Goal: Task Accomplishment & Management: Complete application form

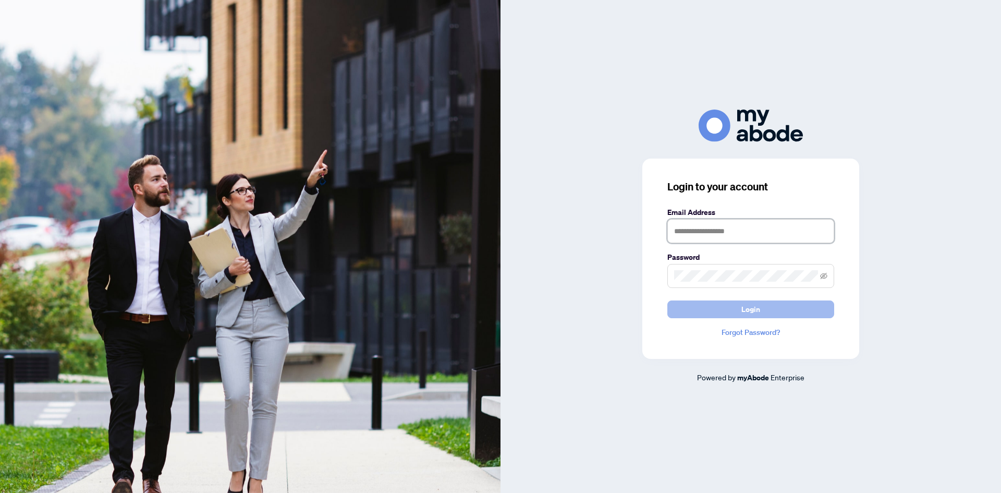
type input "**********"
click at [742, 304] on span "Login" at bounding box center [751, 309] width 19 height 17
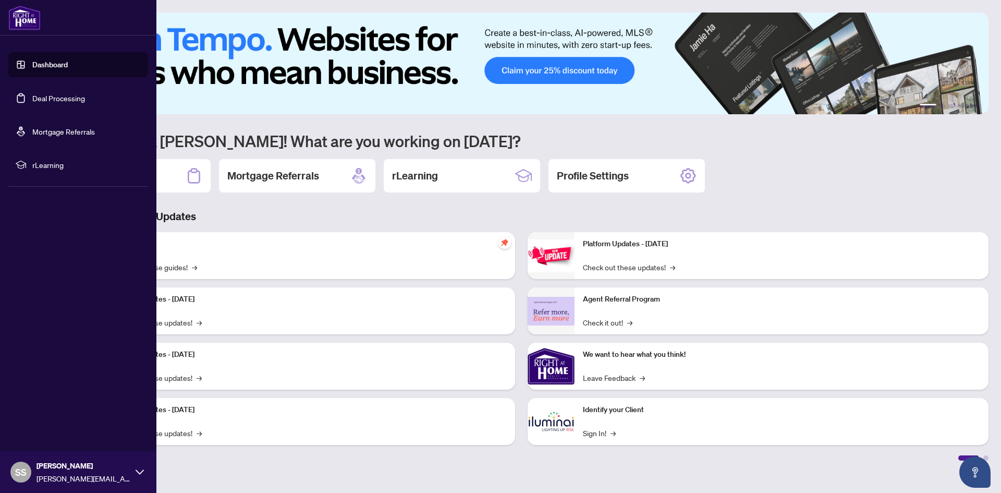
click at [63, 102] on link "Deal Processing" at bounding box center [58, 97] width 53 height 9
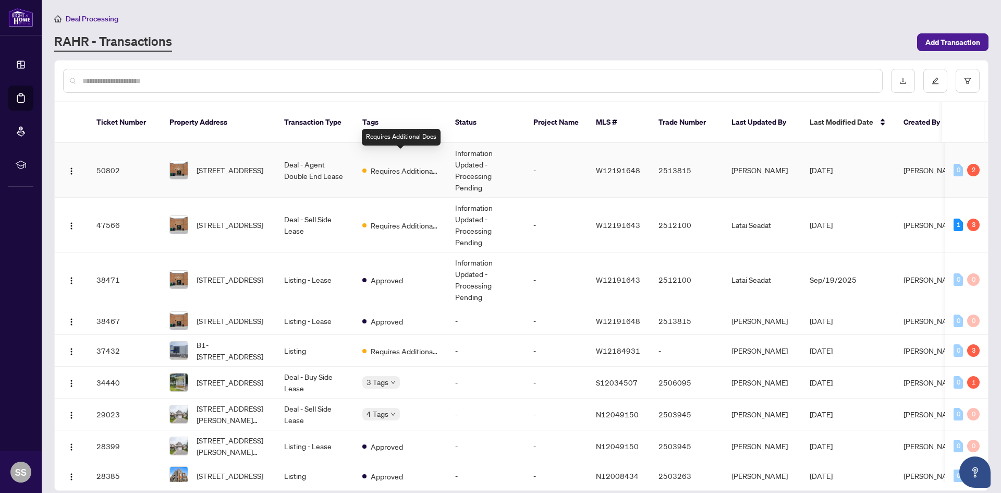
click at [368, 164] on div "Requires Additional Docs" at bounding box center [401, 170] width 76 height 13
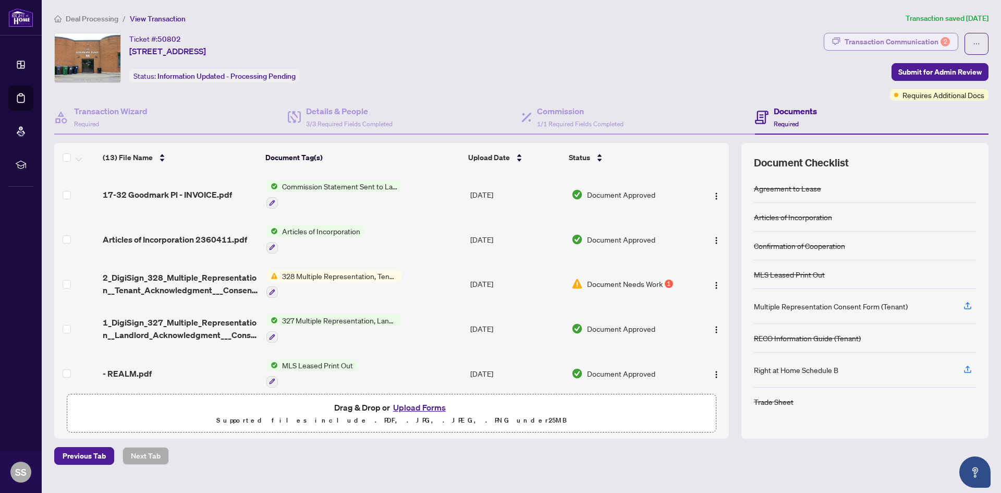
click at [895, 45] on div "Transaction Communication 2" at bounding box center [897, 41] width 105 height 17
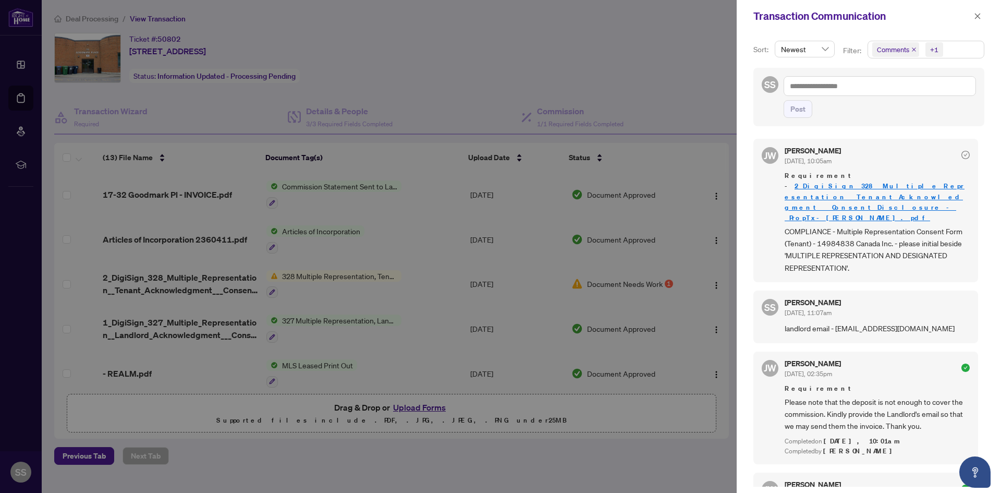
click at [475, 52] on div at bounding box center [500, 246] width 1001 height 493
click at [974, 15] on icon "close" at bounding box center [977, 16] width 7 height 7
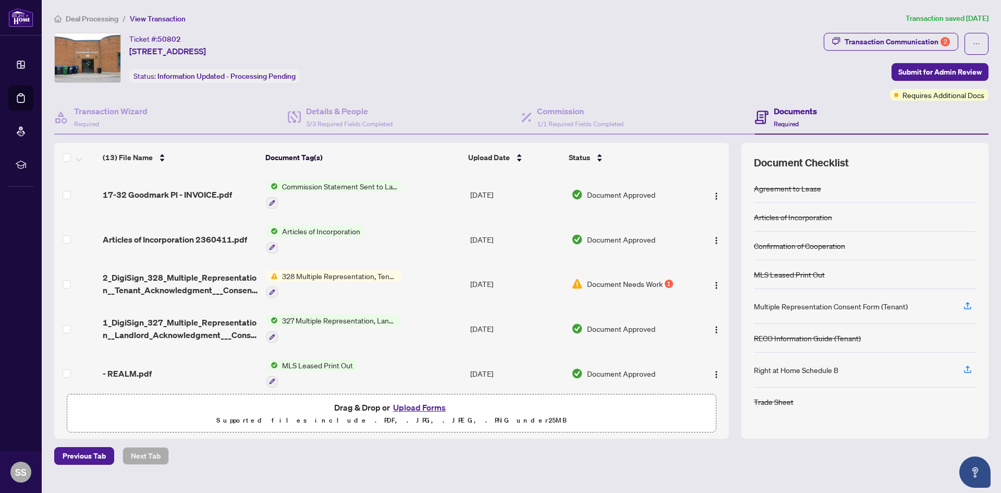
click at [416, 405] on button "Upload Forms" at bounding box center [419, 408] width 59 height 14
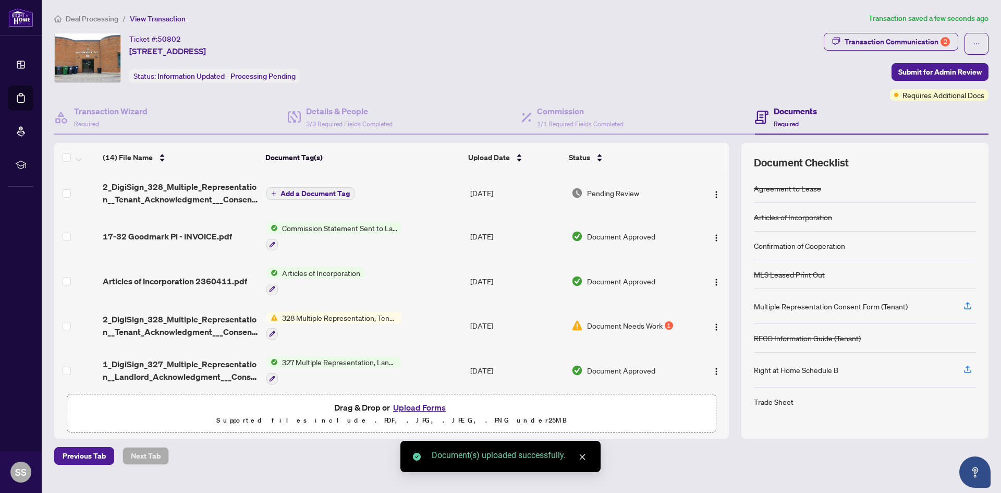
click at [322, 197] on span "Add a Document Tag" at bounding box center [315, 193] width 69 height 7
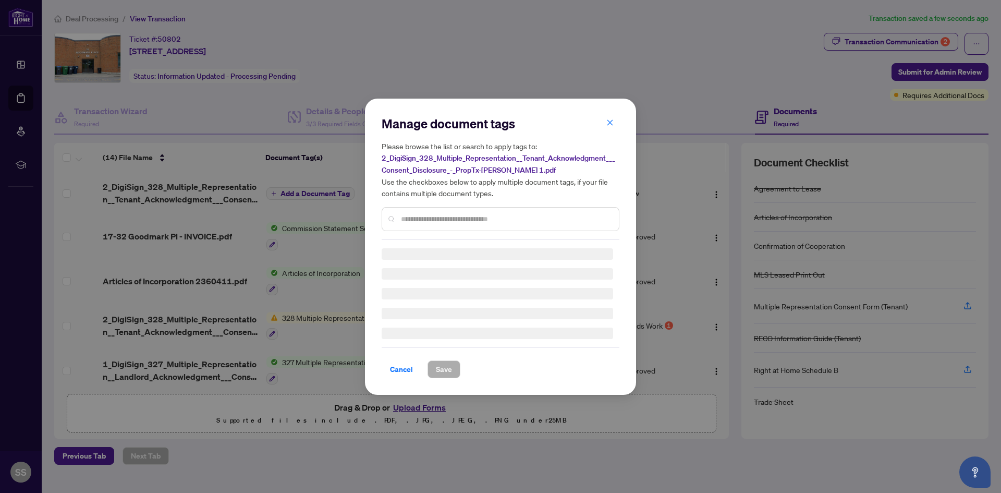
click at [460, 219] on input "text" at bounding box center [506, 218] width 210 height 11
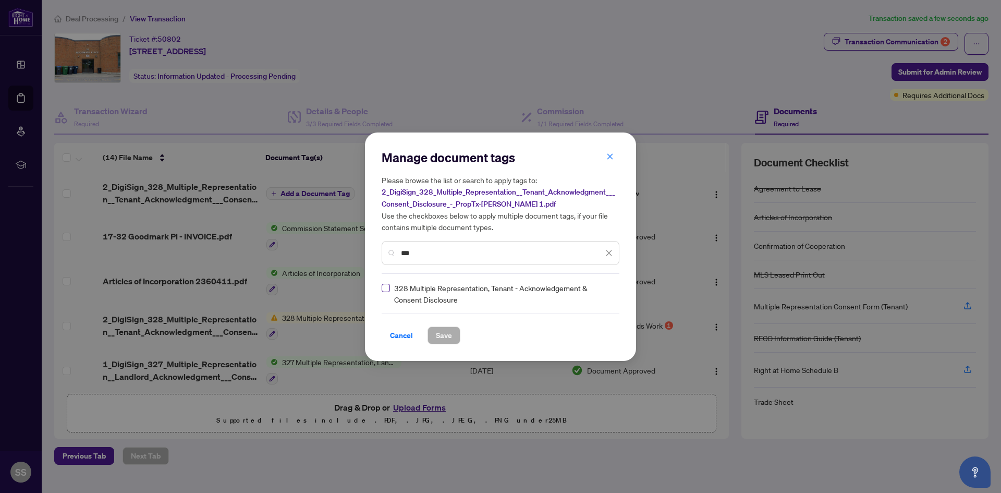
type input "***"
click at [387, 292] on label at bounding box center [386, 287] width 8 height 11
click at [439, 335] on span "Save" at bounding box center [444, 335] width 16 height 17
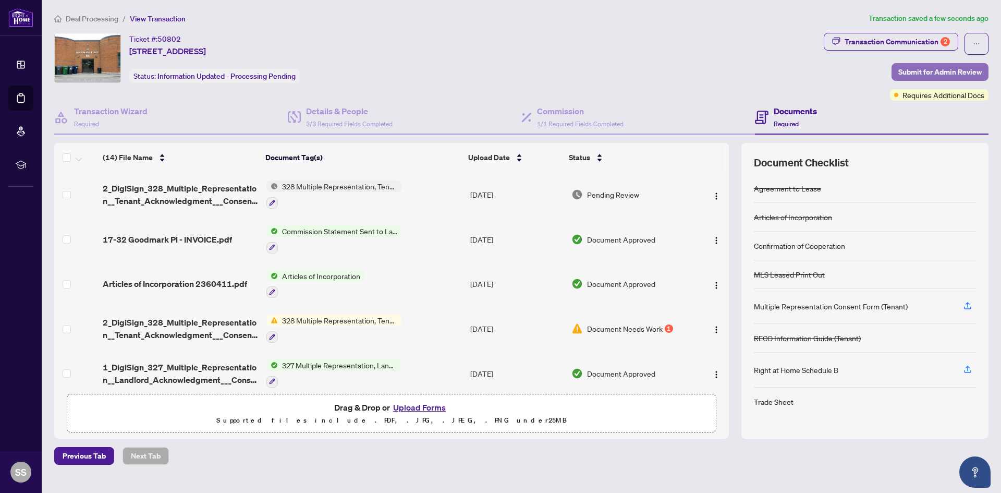
click at [934, 65] on span "Submit for Admin Review" at bounding box center [940, 72] width 83 height 17
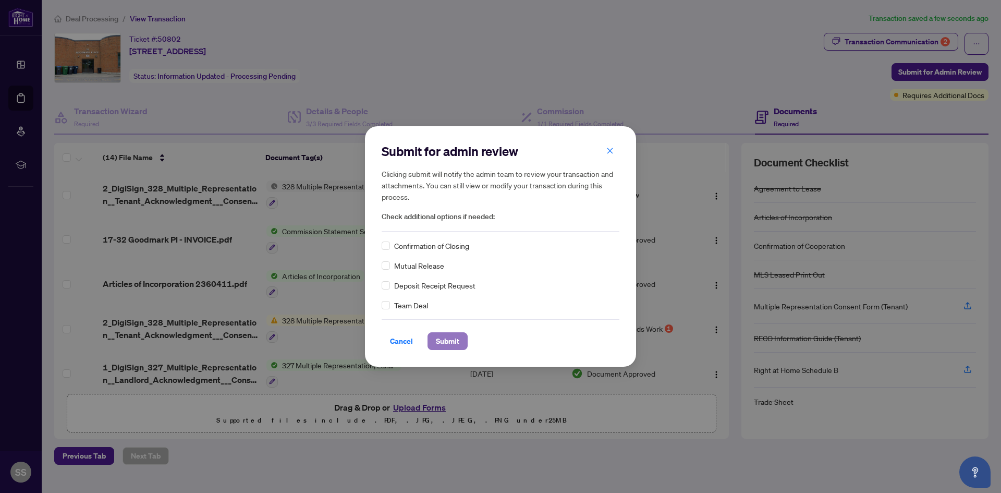
click at [443, 341] on span "Submit" at bounding box center [447, 341] width 23 height 17
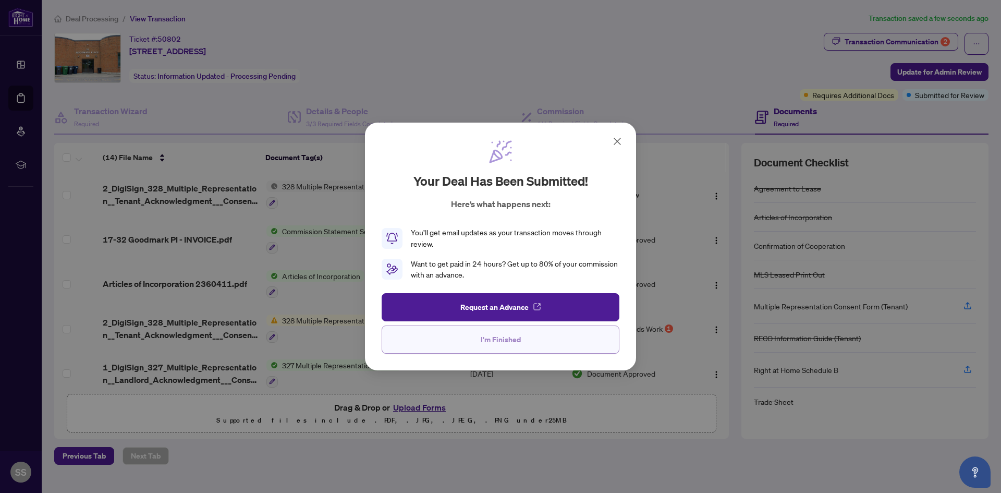
click at [471, 335] on button "I'm Finished" at bounding box center [501, 339] width 238 height 28
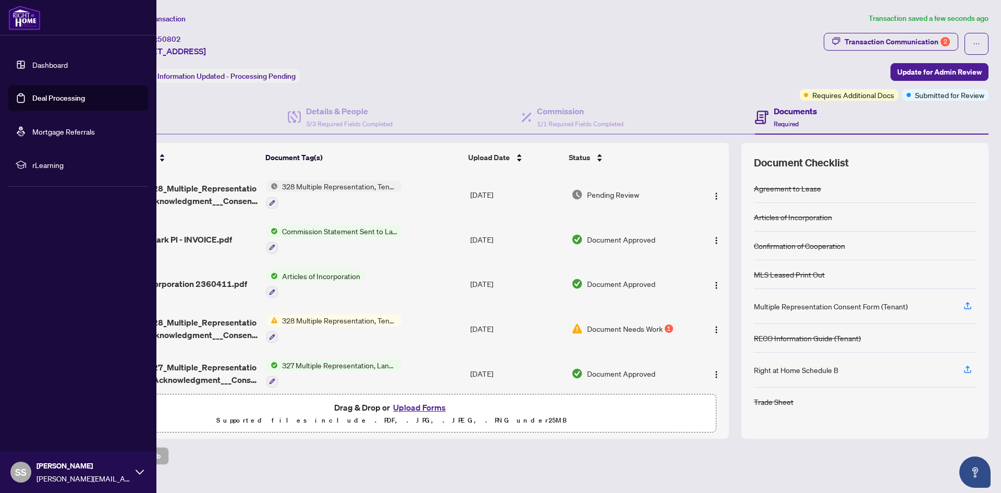
click at [48, 97] on link "Deal Processing" at bounding box center [58, 97] width 53 height 9
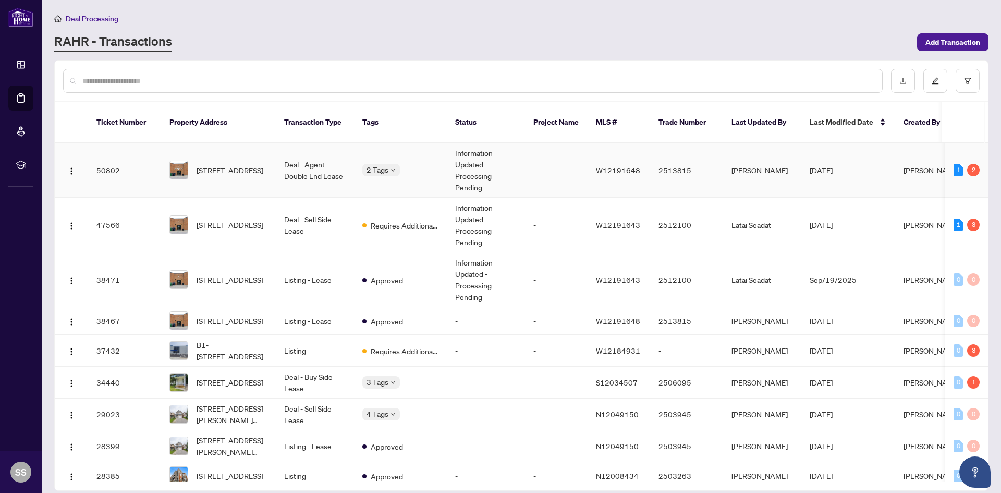
click at [394, 158] on div "Requires Additional Docs Submitted for Review" at bounding box center [415, 172] width 104 height 42
click at [251, 219] on span "18-32 Goodmark Pl, Toronto, Ontario M9W 6J4, Canada" at bounding box center [230, 224] width 67 height 11
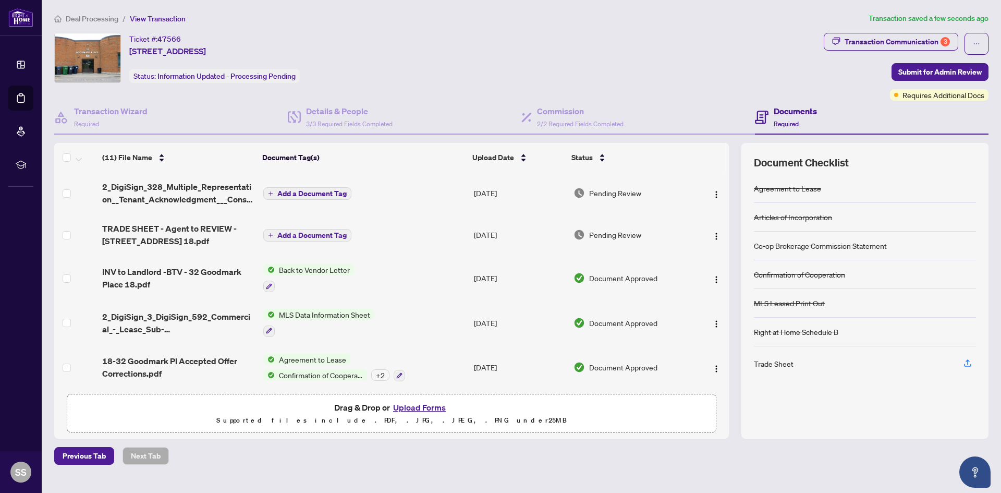
click at [299, 192] on span "Add a Document Tag" at bounding box center [311, 193] width 69 height 7
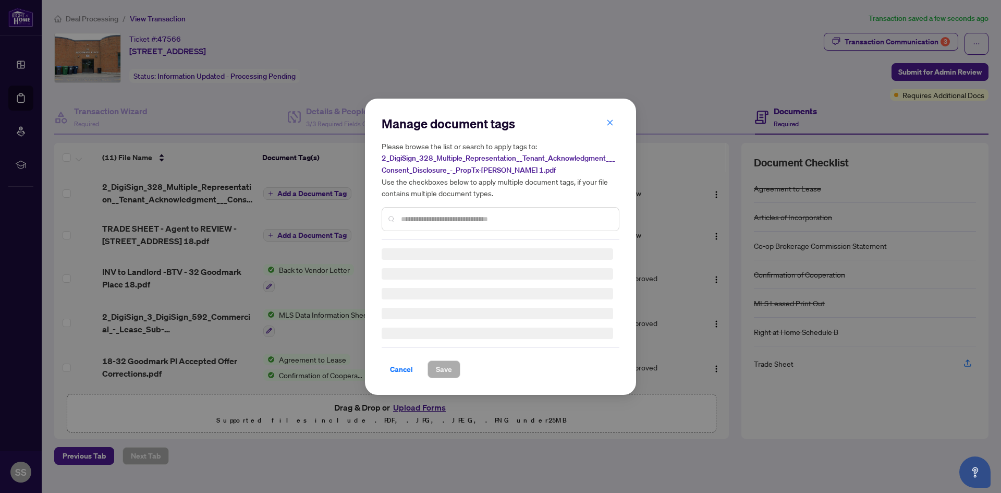
click at [440, 218] on div "Manage document tags Please browse the list or search to apply tags to: 2_DigiS…" at bounding box center [501, 177] width 238 height 125
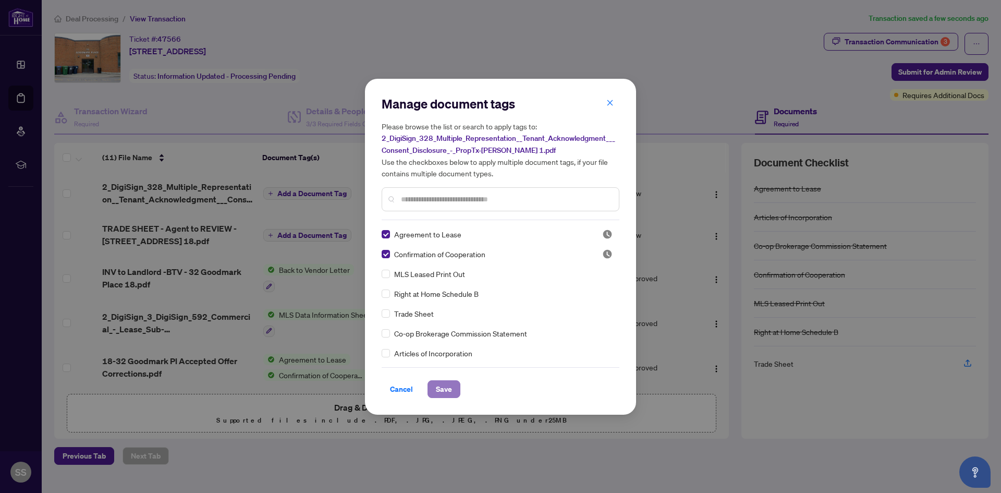
click at [440, 386] on span "Save" at bounding box center [444, 389] width 16 height 17
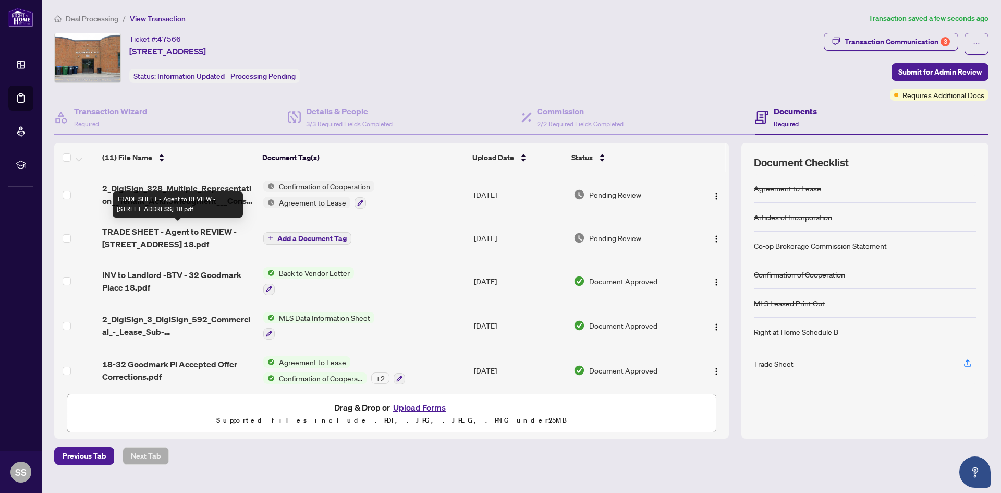
click at [185, 231] on span "TRADE SHEET - Agent to REVIEW - 32 Goodmark Place 18.pdf" at bounding box center [178, 237] width 153 height 25
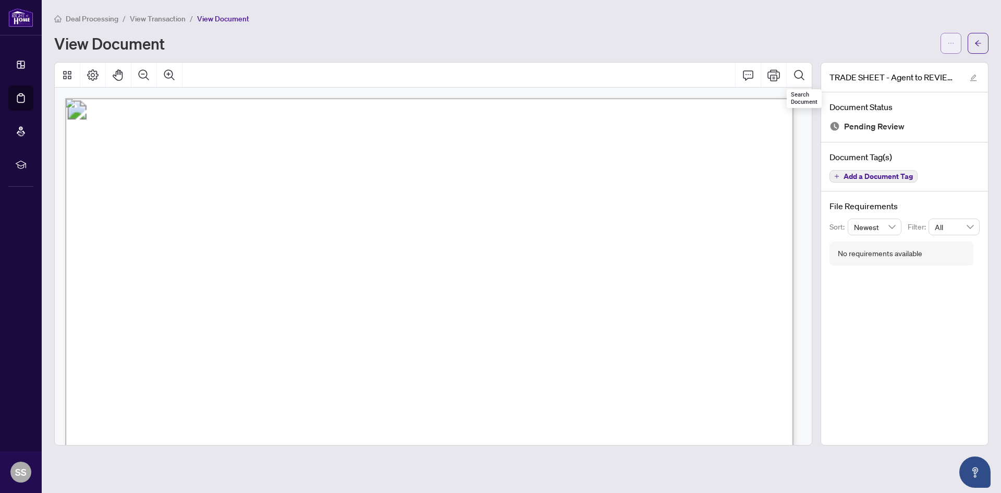
click at [954, 40] on icon "ellipsis" at bounding box center [951, 43] width 7 height 7
click at [890, 64] on span "Download" at bounding box center [913, 65] width 79 height 11
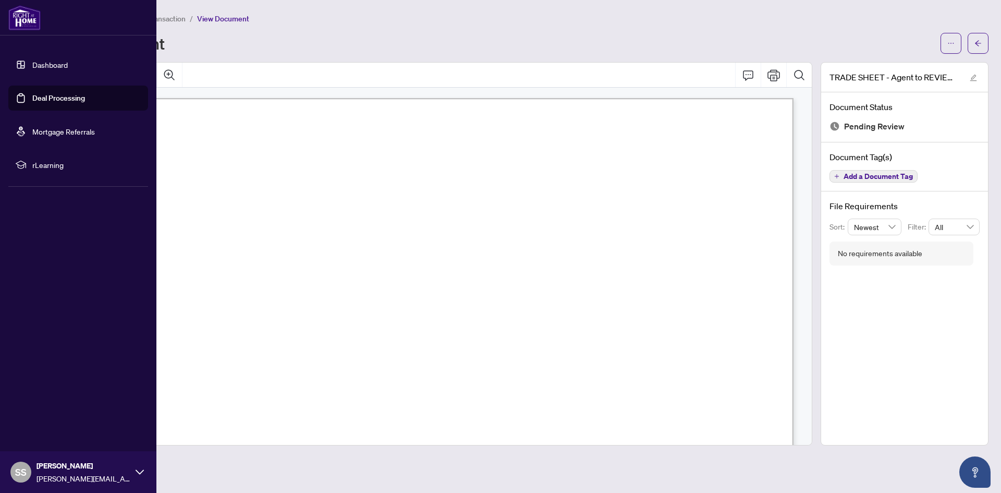
drag, startPoint x: 41, startPoint y: 88, endPoint x: 59, endPoint y: 98, distance: 20.5
click at [41, 93] on link "Deal Processing" at bounding box center [58, 97] width 53 height 9
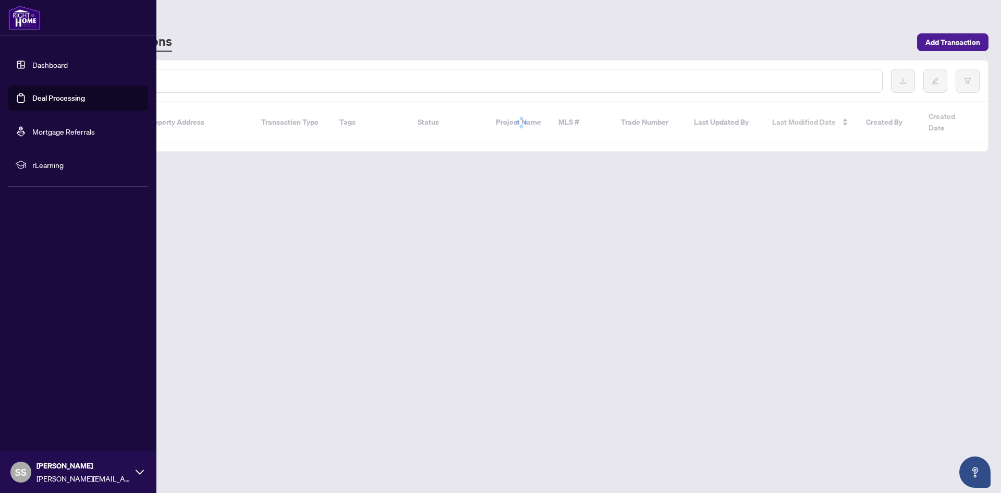
click at [59, 98] on link "Deal Processing" at bounding box center [58, 97] width 53 height 9
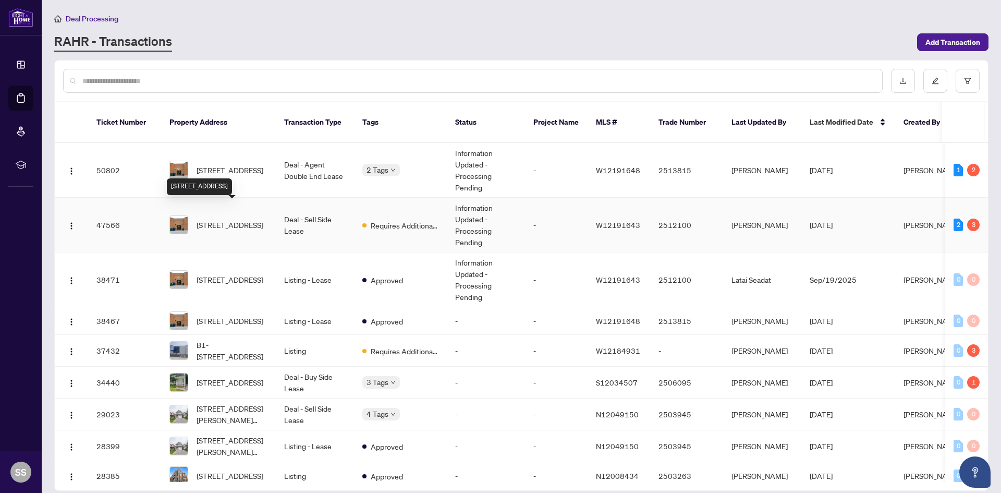
click at [233, 219] on span "18-32 Goodmark Pl, Toronto, Ontario M9W 6J4, Canada" at bounding box center [230, 224] width 67 height 11
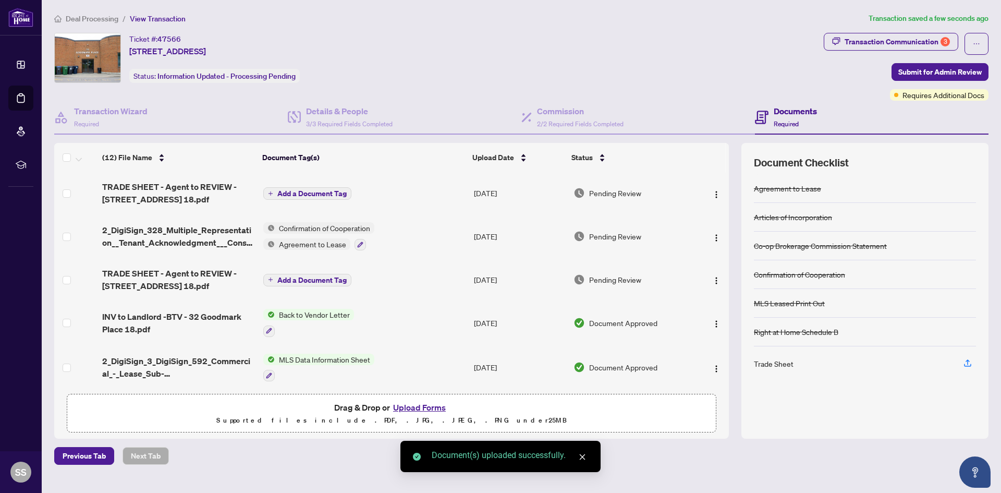
click at [290, 191] on span "Add a Document Tag" at bounding box center [311, 193] width 69 height 7
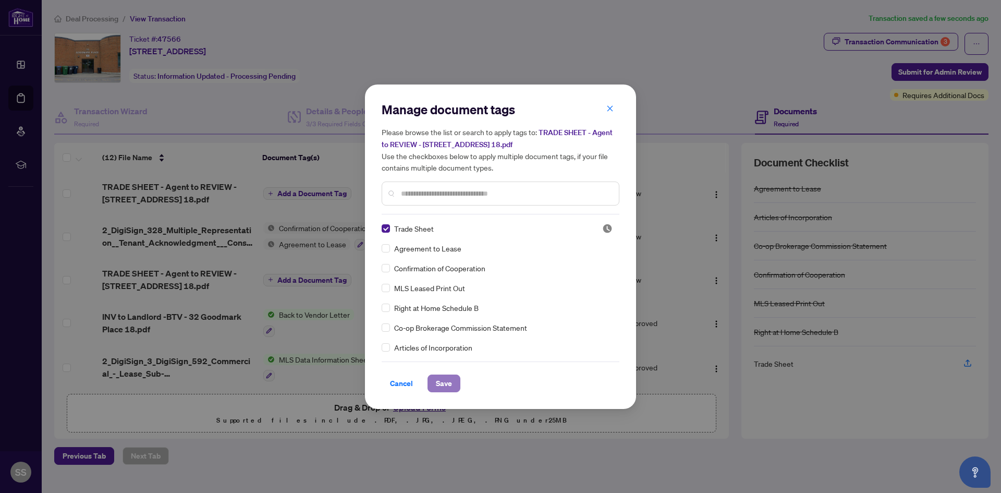
click at [441, 389] on span "Save" at bounding box center [444, 383] width 16 height 17
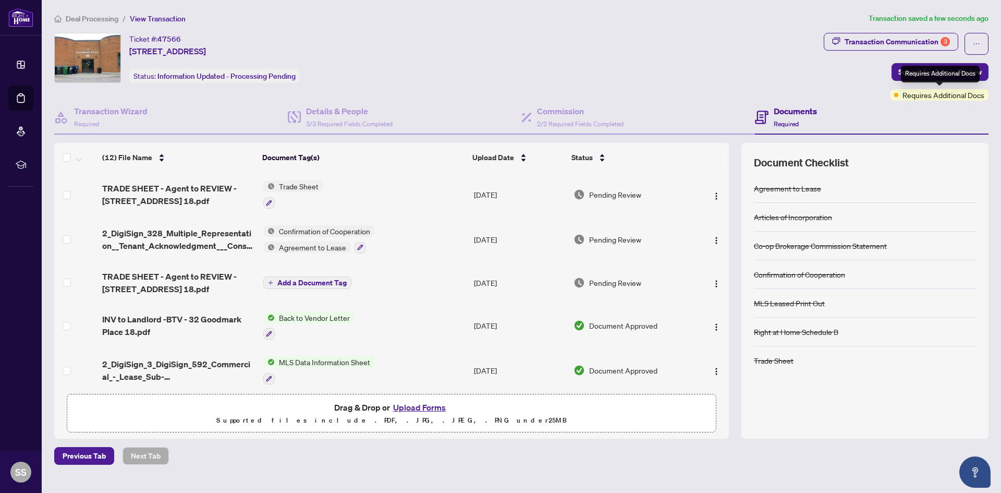
click at [927, 71] on div "Requires Additional Docs" at bounding box center [940, 74] width 79 height 17
click at [915, 70] on span "Submit for Admin Review" at bounding box center [940, 72] width 83 height 17
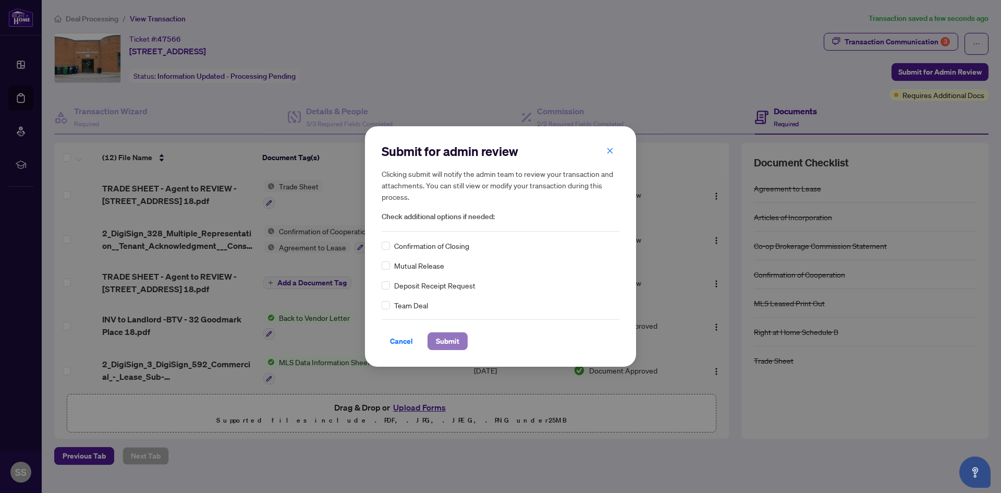
click at [447, 343] on span "Submit" at bounding box center [447, 341] width 23 height 17
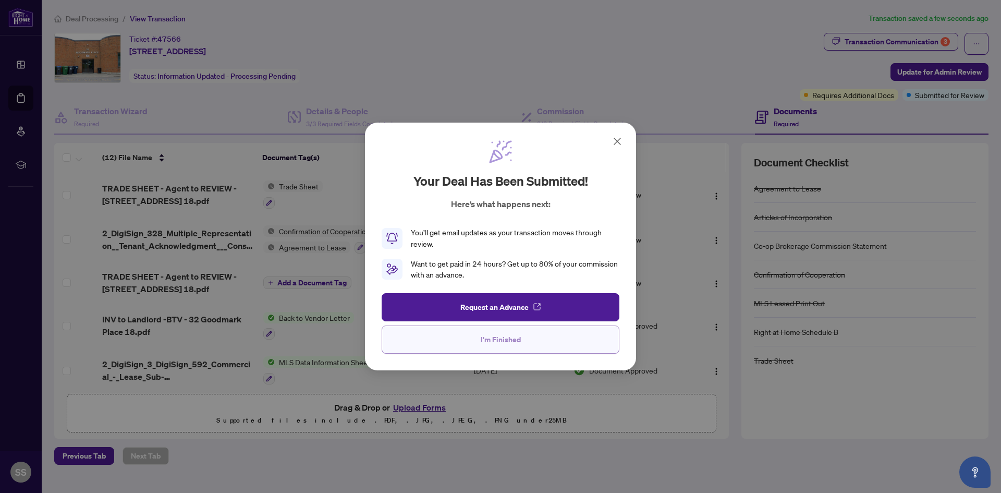
click at [506, 343] on span "I'm Finished" at bounding box center [501, 339] width 40 height 17
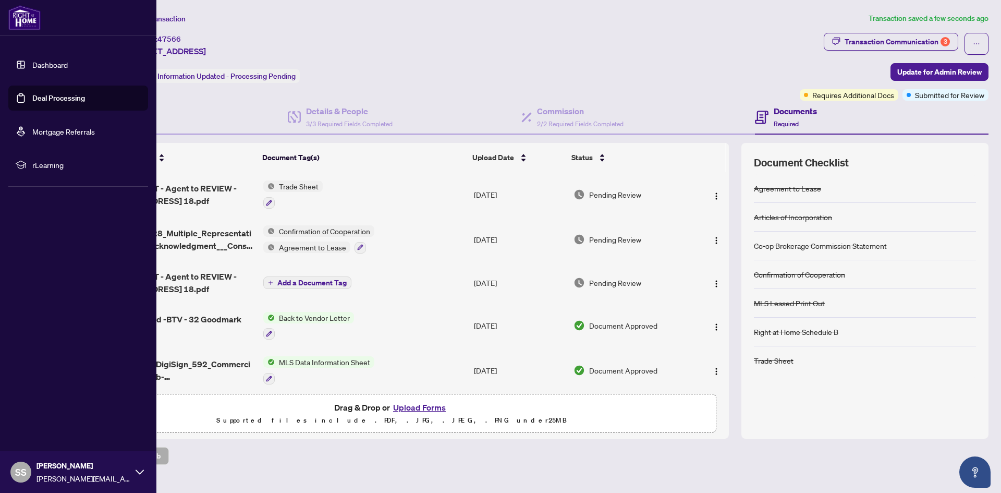
click at [46, 93] on link "Deal Processing" at bounding box center [58, 97] width 53 height 9
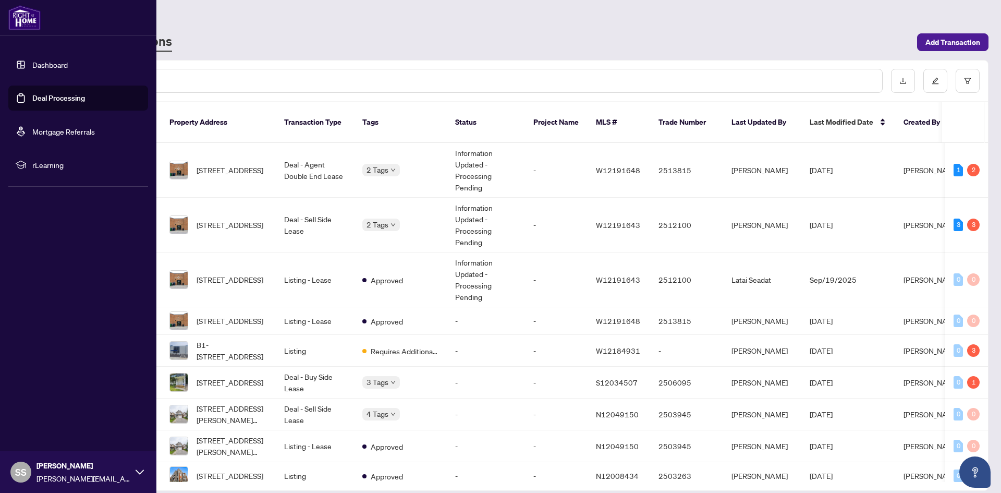
click at [61, 102] on link "Deal Processing" at bounding box center [58, 97] width 53 height 9
click at [10, 466] on div "SS Stephen Strazzeri stephen.strazzeri@gmail.com" at bounding box center [78, 472] width 156 height 42
click at [52, 473] on span "stephen.strazzeri@gmail.com" at bounding box center [84, 478] width 94 height 11
click at [140, 469] on icon at bounding box center [140, 472] width 8 height 8
click at [42, 403] on span "Logout" at bounding box center [41, 410] width 23 height 17
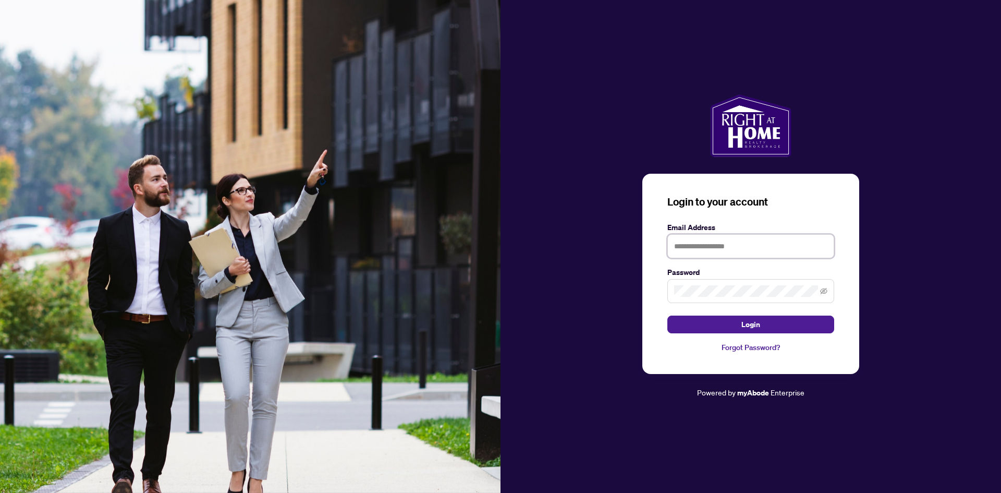
type input "**********"
